Goal: Task Accomplishment & Management: Use online tool/utility

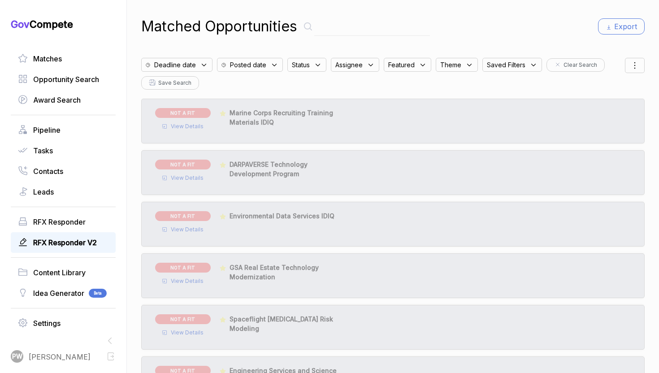
click at [73, 246] on span "RFX Responder V2" at bounding box center [65, 242] width 64 height 11
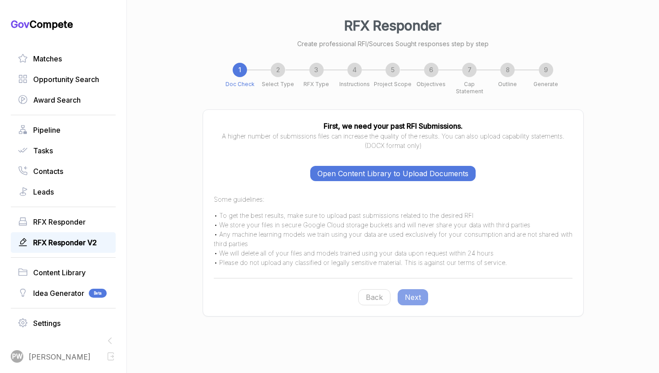
click at [379, 168] on button "Open Content Library to Upload Documents" at bounding box center [393, 173] width 166 height 15
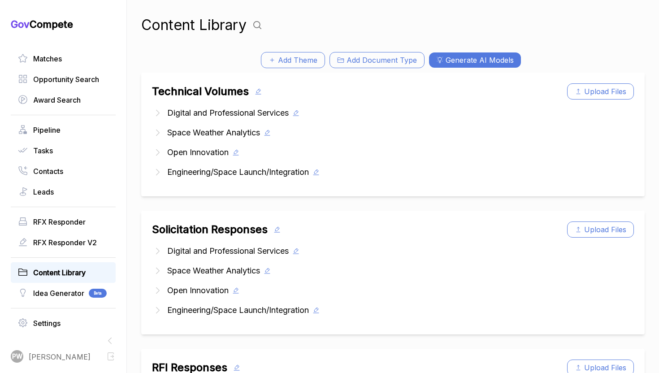
click at [154, 116] on icon at bounding box center [158, 113] width 12 height 12
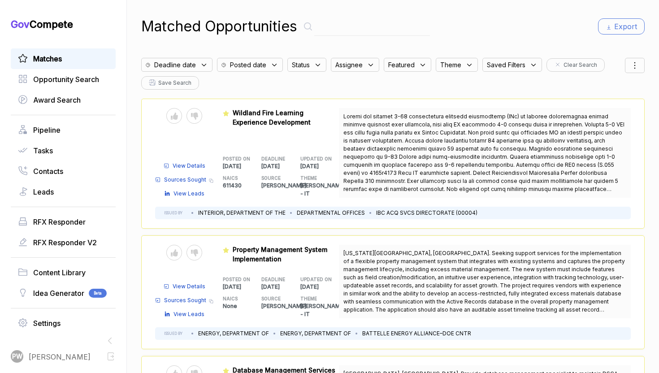
click at [200, 69] on div "Deadline date" at bounding box center [176, 65] width 71 height 14
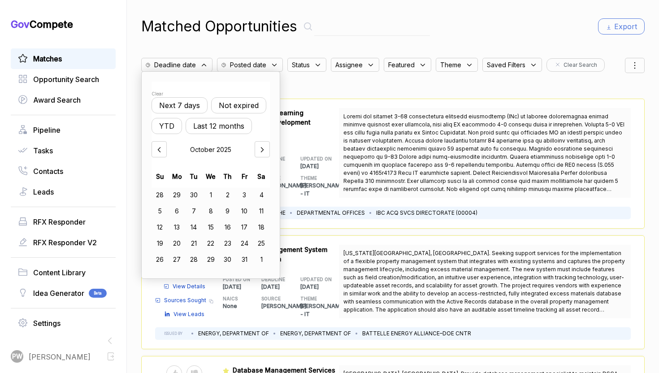
click at [243, 104] on button "Not expired" at bounding box center [238, 105] width 55 height 16
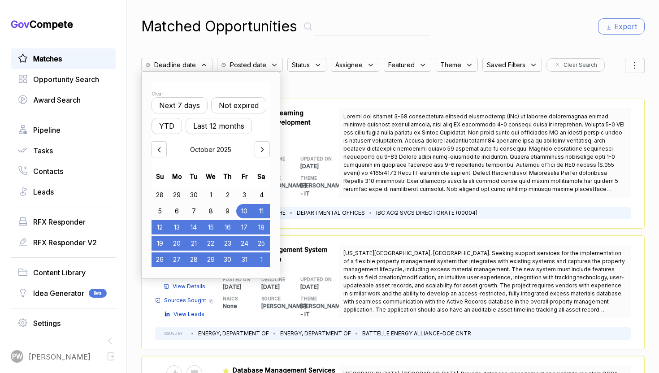
click at [312, 57] on div "Status" at bounding box center [310, 62] width 44 height 18
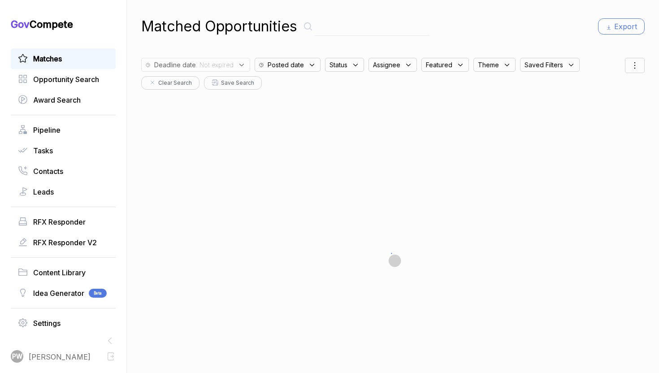
click at [340, 66] on span "Status" at bounding box center [339, 64] width 18 height 9
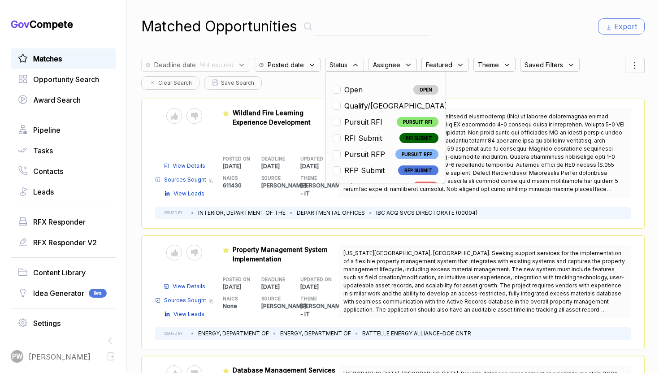
click at [352, 88] on span "Open" at bounding box center [353, 89] width 18 height 11
checkbox input "true"
click at [489, 88] on div "Deadline date : Not expired Posted date Status : open Open OPEN Qualify/NL QUAL…" at bounding box center [383, 71] width 484 height 36
